Goal: Navigation & Orientation: Understand site structure

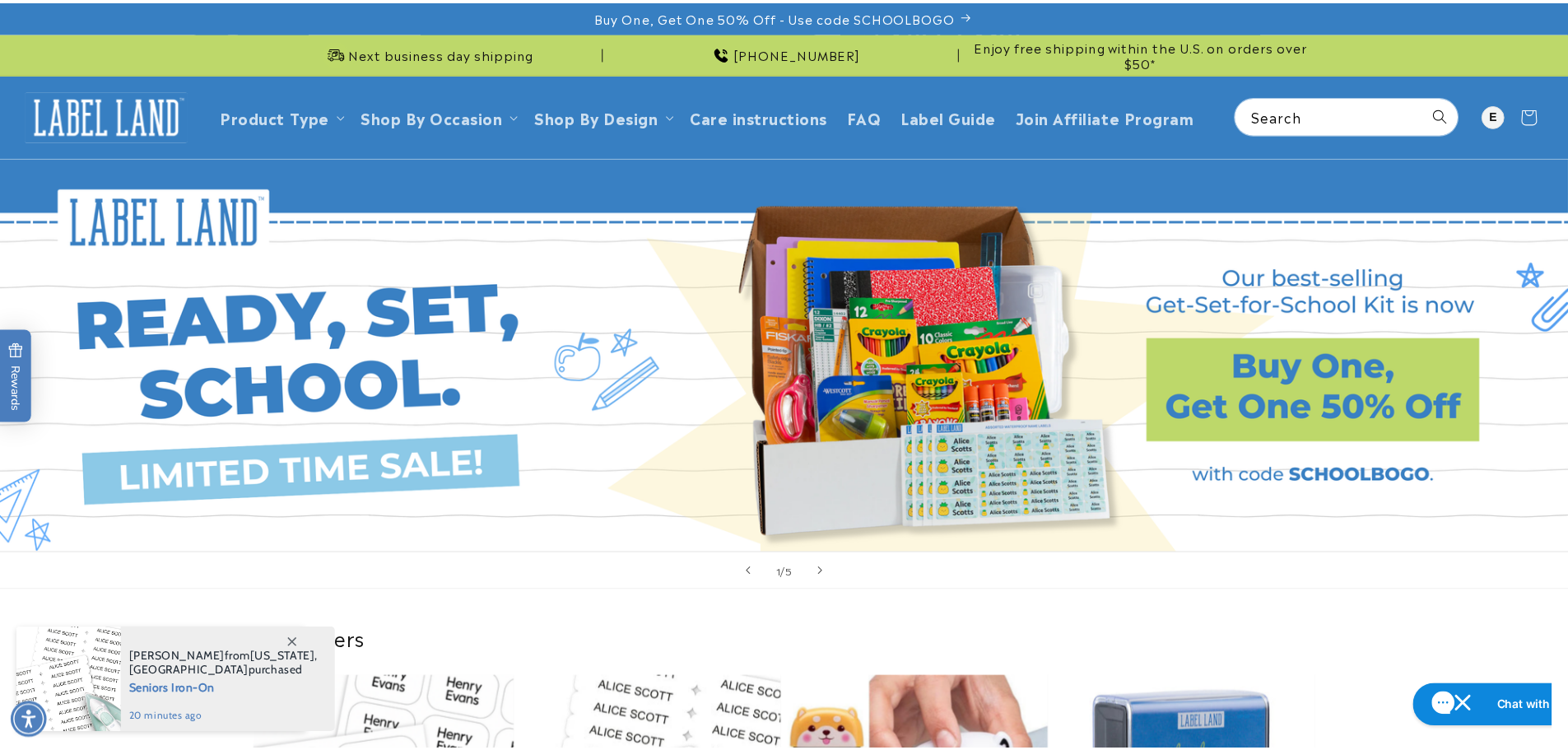
scroll to position [438, 0]
